Goal: Information Seeking & Learning: Learn about a topic

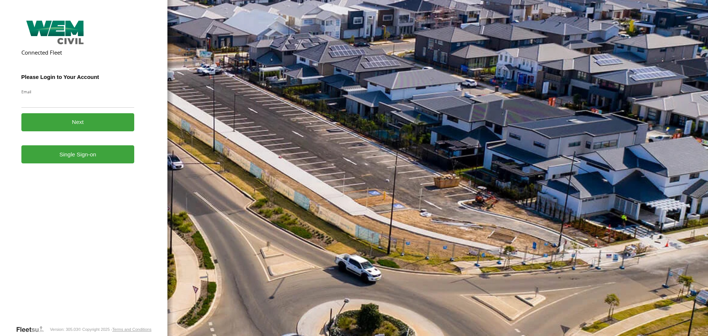
click at [76, 167] on form "Connected Fleet Please Login to Your Account Email Enter a valid login email ad…" at bounding box center [83, 171] width 125 height 307
click at [76, 159] on link "Single Sign-on" at bounding box center [77, 154] width 113 height 18
click at [90, 159] on link "Single Sign-on" at bounding box center [77, 154] width 113 height 18
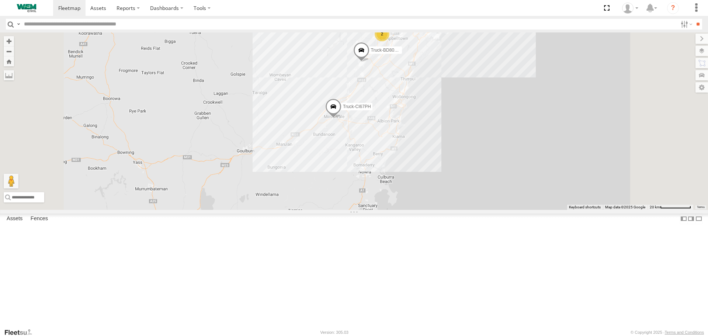
drag, startPoint x: 515, startPoint y: 247, endPoint x: 529, endPoint y: 171, distance: 76.5
click at [529, 171] on div "Truck-FRO52R Truck-CI67PH Truck-BD80MD 2" at bounding box center [354, 120] width 708 height 177
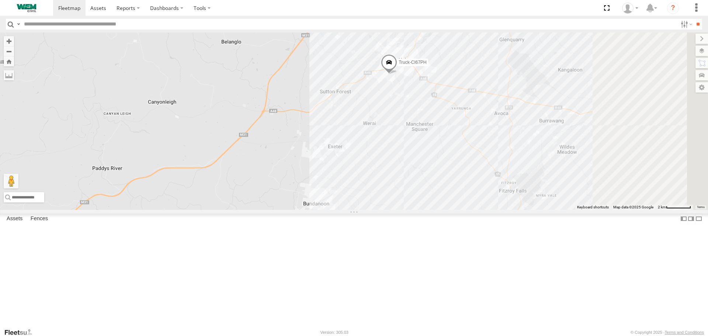
drag, startPoint x: 428, startPoint y: 159, endPoint x: 333, endPoint y: 174, distance: 96.3
click at [333, 174] on div "Truck-FRO52R Truck-CI67PH Truck-BD80MD" at bounding box center [354, 120] width 708 height 177
click at [0, 0] on div "Truck-CI67PH SWK" at bounding box center [0, 0] width 0 height 0
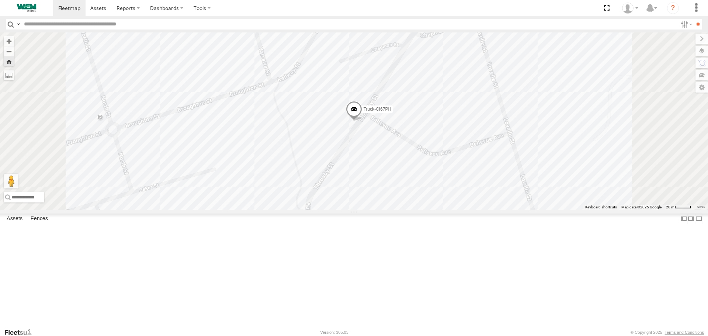
click at [362, 121] on span at bounding box center [354, 111] width 16 height 20
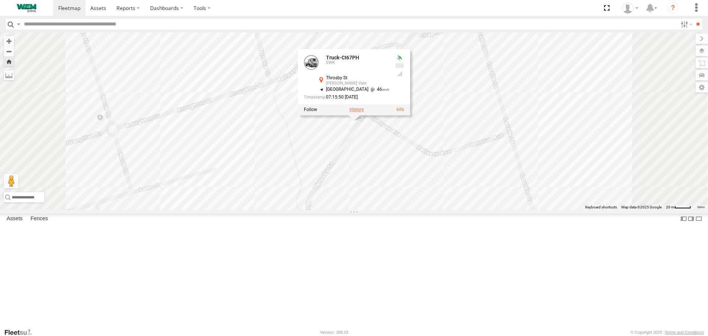
click at [364, 112] on label at bounding box center [356, 109] width 14 height 5
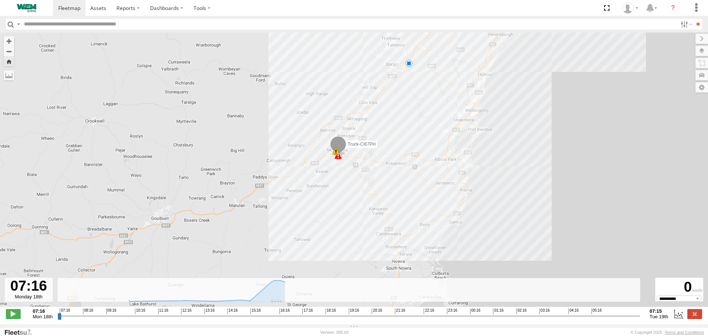
drag, startPoint x: 427, startPoint y: 235, endPoint x: 460, endPoint y: 125, distance: 114.9
click at [459, 127] on div "Truck-CI67PH 15:48 Mon 16:50 Mon 16:54 Mon 06:06 Tue 6 6" at bounding box center [354, 173] width 708 height 282
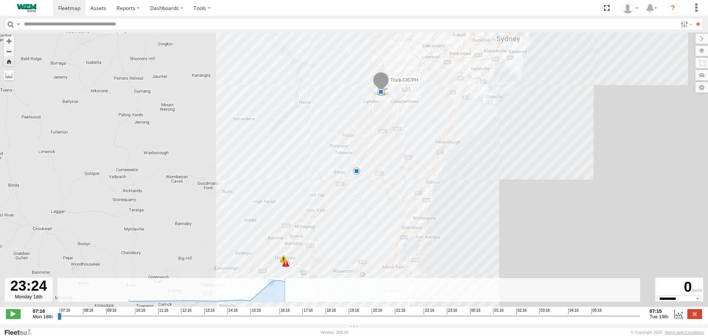
drag, startPoint x: 59, startPoint y: 317, endPoint x: 448, endPoint y: 322, distance: 388.6
type input "**********"
click at [448, 319] on input "range" at bounding box center [349, 315] width 582 height 7
click at [658, 319] on span "Tue 19th" at bounding box center [659, 317] width 19 height 6
click at [696, 319] on label at bounding box center [694, 314] width 15 height 10
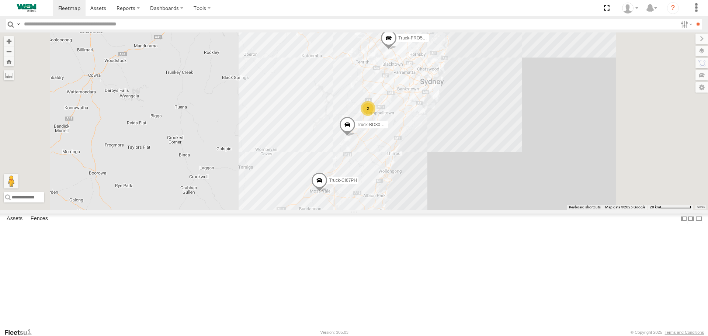
click at [327, 192] on span at bounding box center [319, 182] width 16 height 20
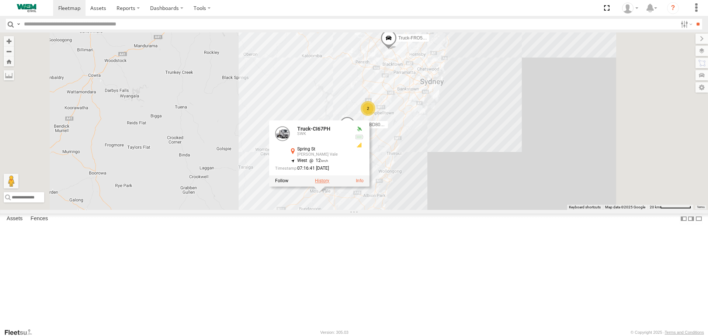
click at [329, 184] on label at bounding box center [322, 180] width 14 height 5
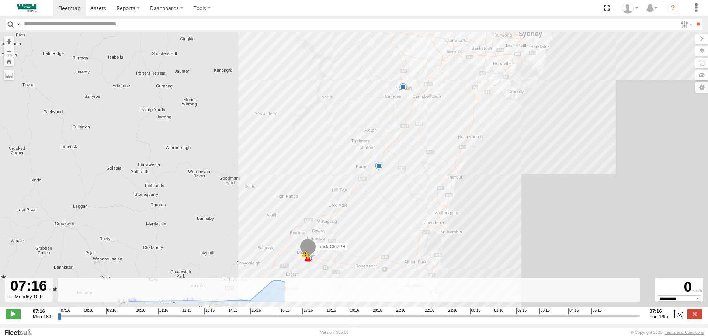
click at [46, 319] on span "Mon 18th" at bounding box center [43, 317] width 20 height 6
click at [28, 299] on div at bounding box center [29, 290] width 48 height 24
click at [11, 319] on span at bounding box center [13, 314] width 15 height 10
click at [15, 319] on span at bounding box center [13, 314] width 15 height 10
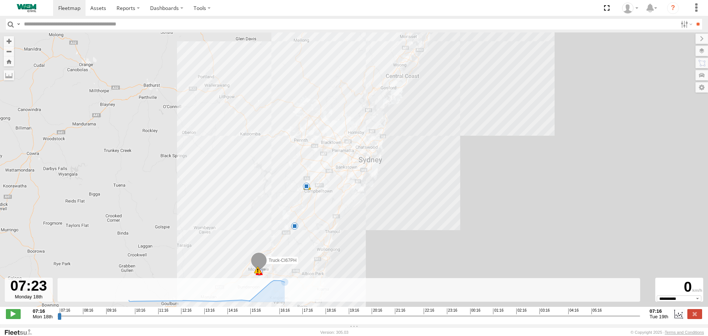
click at [658, 319] on span "Tue 19th" at bounding box center [659, 317] width 19 height 6
click at [654, 314] on strong "07:16" at bounding box center [659, 311] width 19 height 6
drag, startPoint x: 63, startPoint y: 321, endPoint x: 636, endPoint y: 320, distance: 573.2
click at [636, 319] on input "range" at bounding box center [349, 315] width 582 height 7
click at [10, 319] on span at bounding box center [13, 314] width 15 height 10
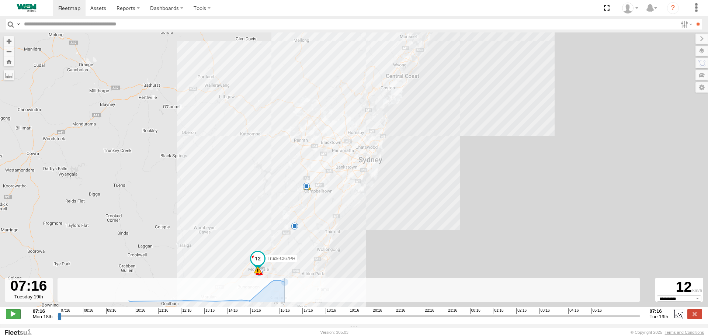
type input "**********"
click at [154, 7] on label "Dashboards" at bounding box center [167, 8] width 44 height 16
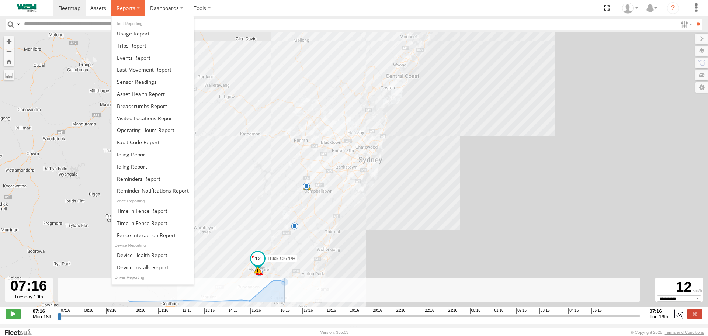
click at [126, 12] on label at bounding box center [128, 8] width 34 height 16
click at [137, 104] on span at bounding box center [142, 105] width 50 height 7
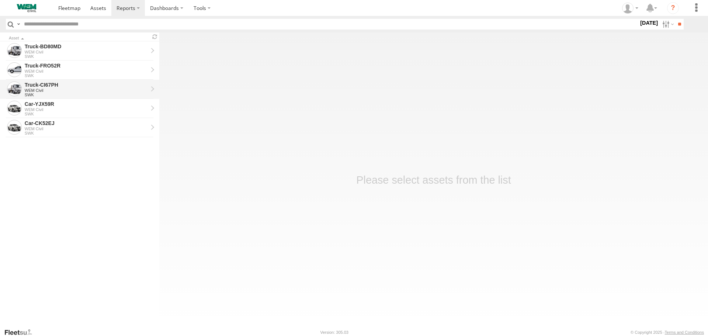
click at [60, 83] on div "Truck-CI67PH" at bounding box center [86, 84] width 123 height 7
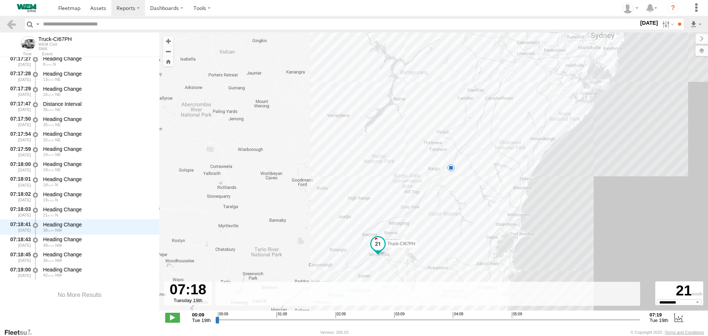
drag, startPoint x: 218, startPoint y: 321, endPoint x: 637, endPoint y: 328, distance: 419.6
click at [637, 323] on input "range" at bounding box center [427, 319] width 424 height 7
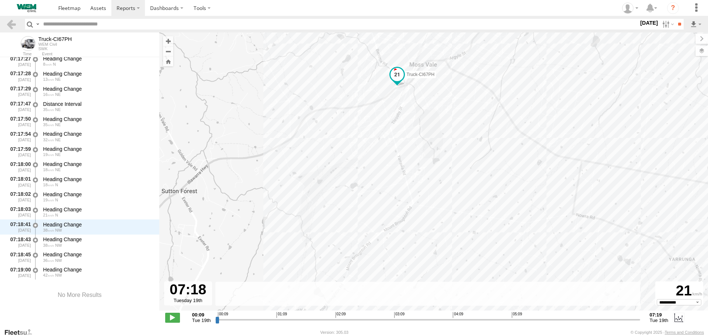
drag, startPoint x: 475, startPoint y: 229, endPoint x: 342, endPoint y: 180, distance: 141.5
click at [342, 180] on div "Truck-CI67PH 06:06 Tue" at bounding box center [433, 175] width 549 height 286
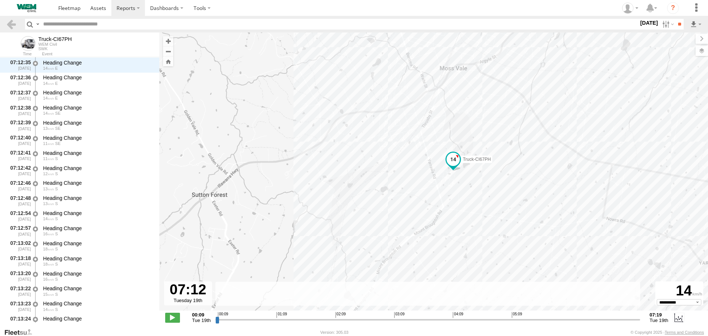
scroll to position [7426, 0]
drag, startPoint x: 638, startPoint y: 320, endPoint x: 631, endPoint y: 323, distance: 6.9
type input "**********"
click at [631, 323] on input "range" at bounding box center [427, 319] width 424 height 7
click at [70, 28] on input "text" at bounding box center [339, 24] width 598 height 11
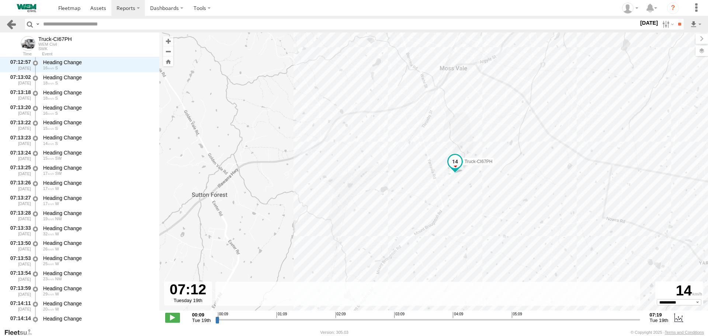
click at [12, 24] on link at bounding box center [11, 24] width 11 height 11
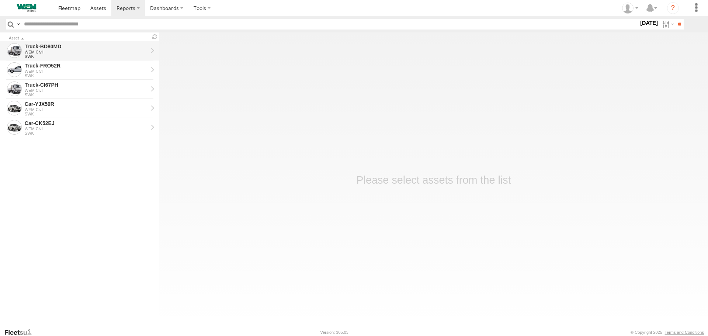
click at [56, 51] on div "WEM Civil" at bounding box center [86, 52] width 123 height 4
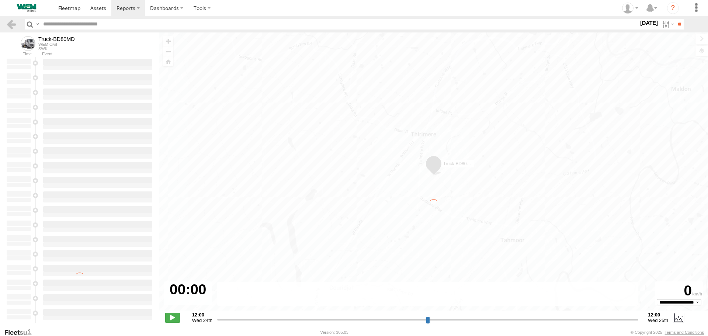
type input "**********"
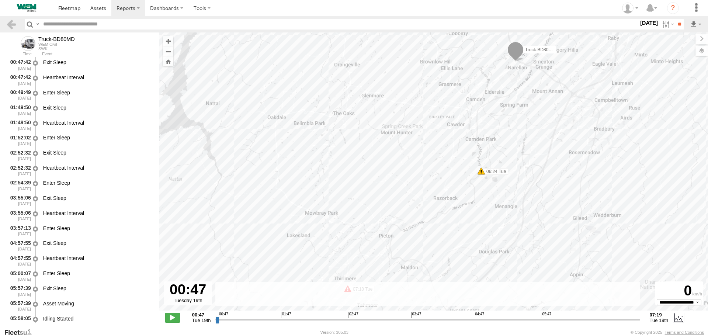
click at [52, 47] on div "SWK" at bounding box center [56, 48] width 36 height 4
click at [10, 24] on link at bounding box center [11, 24] width 11 height 11
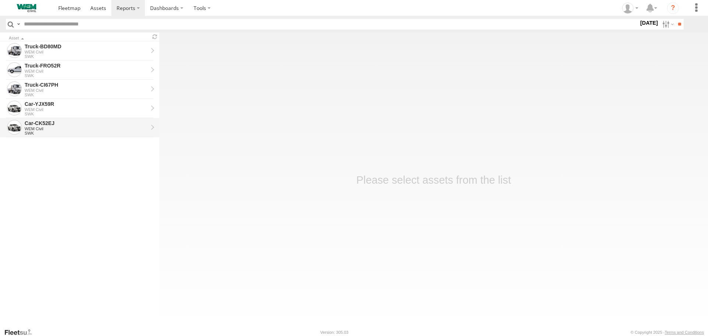
click at [37, 126] on div "WEM Civil" at bounding box center [86, 128] width 123 height 4
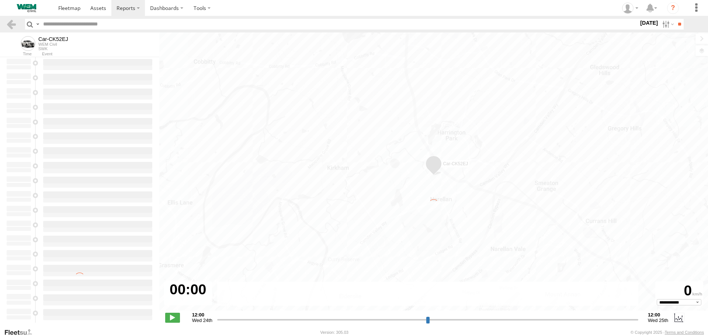
type input "**********"
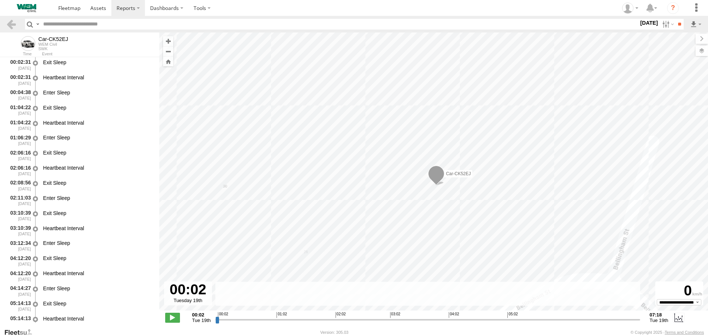
click at [55, 28] on input "text" at bounding box center [339, 24] width 598 height 11
click at [8, 23] on link at bounding box center [11, 24] width 11 height 11
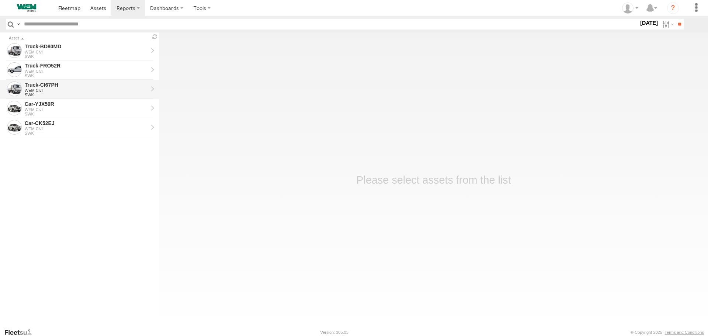
click at [55, 90] on div "WEM Civil" at bounding box center [86, 90] width 123 height 4
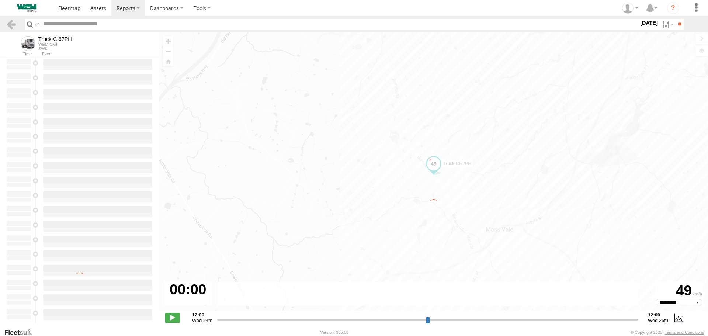
type input "**********"
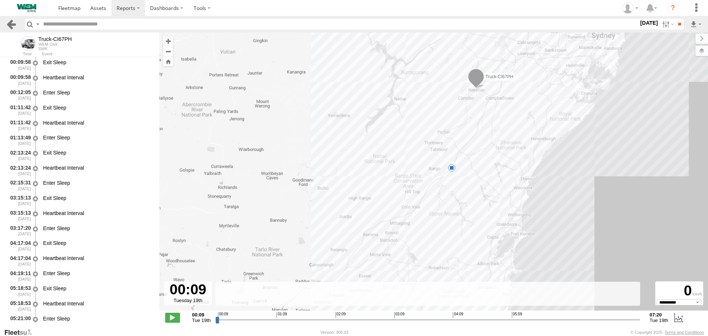
click at [13, 24] on link at bounding box center [11, 24] width 11 height 11
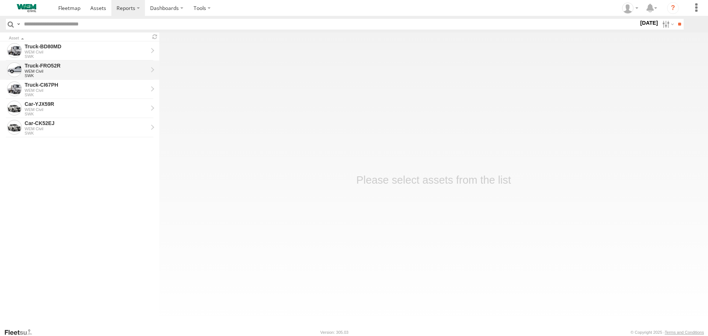
click at [55, 72] on div "WEM Civil" at bounding box center [86, 71] width 123 height 4
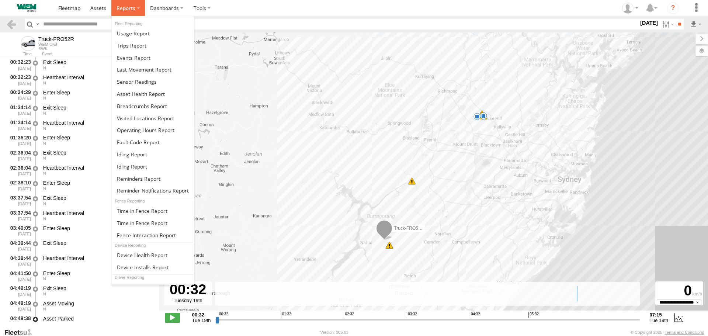
click at [125, 13] on label at bounding box center [128, 8] width 34 height 16
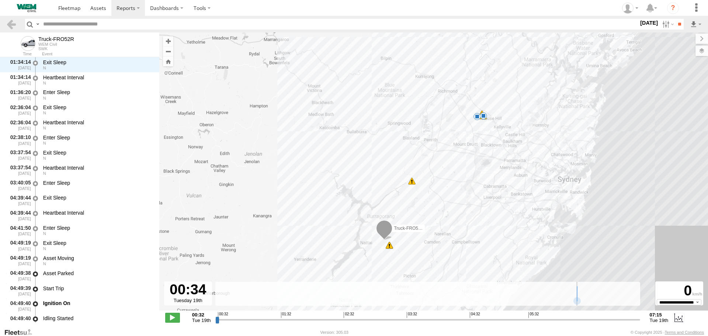
click at [219, 320] on input "range" at bounding box center [427, 319] width 424 height 7
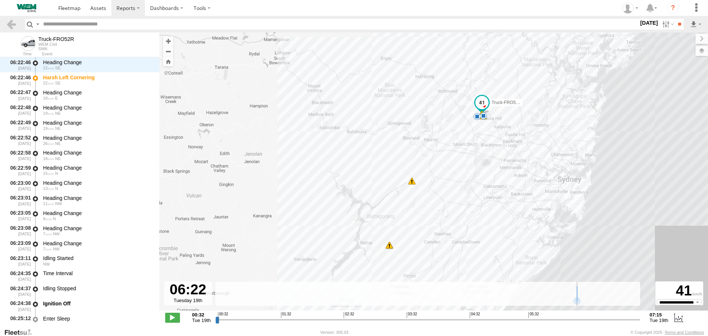
scroll to position [9324, 0]
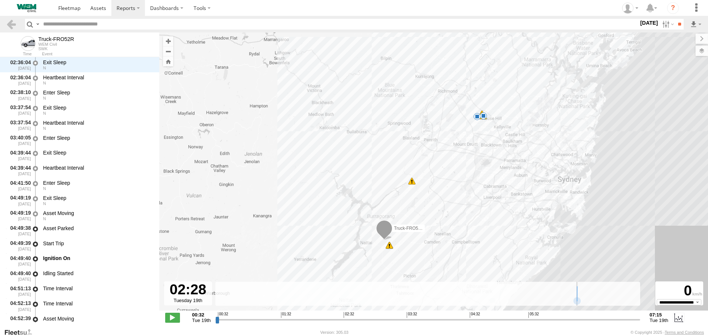
drag, startPoint x: 219, startPoint y: 320, endPoint x: 334, endPoint y: 306, distance: 115.9
type input "**********"
click at [335, 316] on input "range" at bounding box center [427, 319] width 424 height 7
click at [45, 41] on div "Truck-FRO52R" at bounding box center [56, 39] width 36 height 6
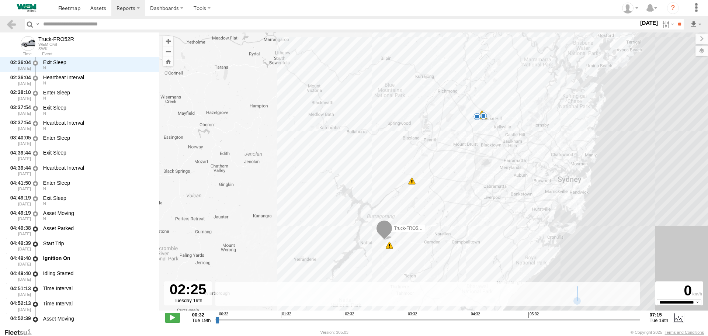
click at [43, 41] on div "Truck-FRO52R" at bounding box center [56, 39] width 36 height 6
click at [167, 13] on label "Dashboards" at bounding box center [167, 8] width 44 height 16
click at [162, 21] on span at bounding box center [168, 22] width 37 height 7
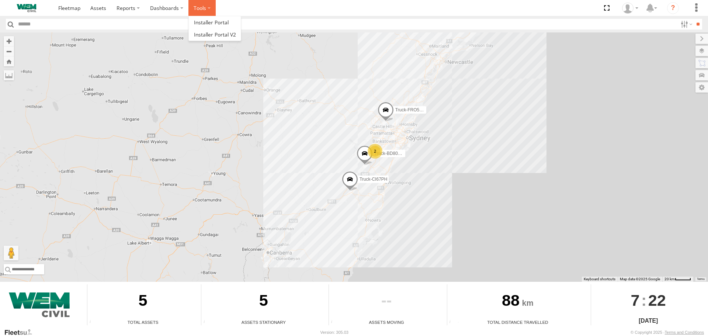
click at [198, 10] on label at bounding box center [201, 8] width 27 height 16
click at [170, 7] on label "Dashboards" at bounding box center [167, 8] width 44 height 16
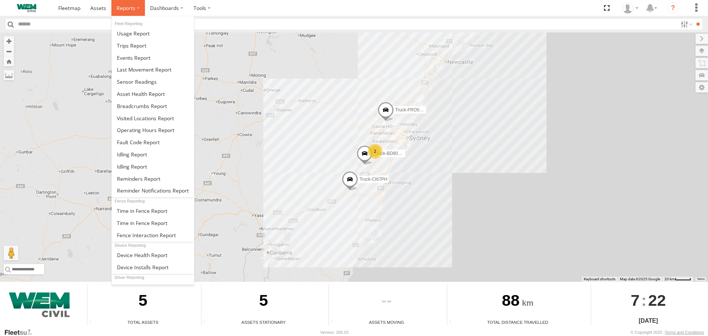
click at [134, 8] on span at bounding box center [125, 7] width 19 height 7
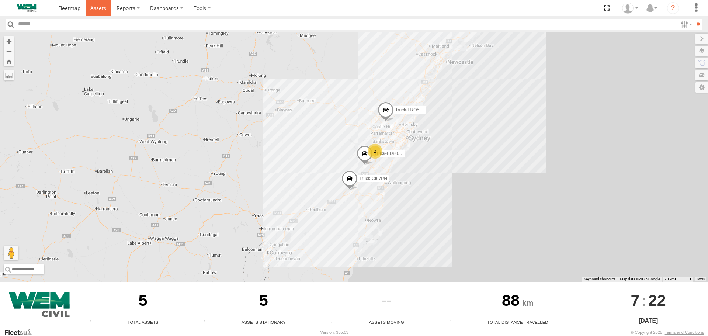
click at [101, 8] on span at bounding box center [98, 7] width 16 height 7
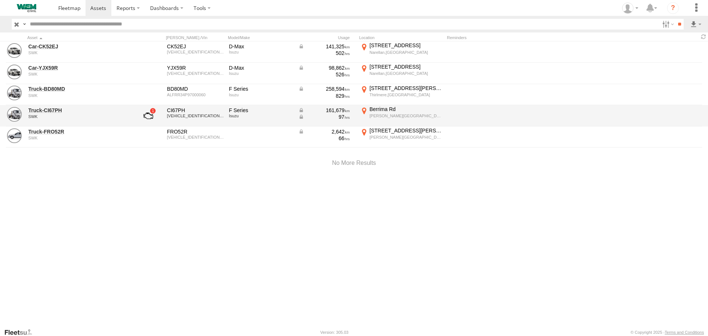
click at [146, 113] on link at bounding box center [148, 116] width 27 height 18
click at [128, 114] on div "Truck-CI67PH SWK" at bounding box center [78, 116] width 103 height 20
click at [149, 114] on link at bounding box center [148, 116] width 27 height 18
